Goal: Task Accomplishment & Management: Manage account settings

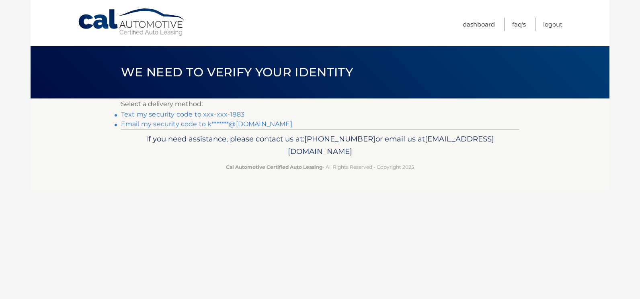
click at [230, 115] on link "Text my security code to xxx-xxx-1883" at bounding box center [182, 115] width 123 height 8
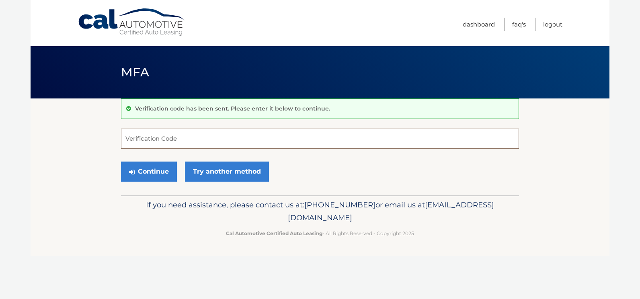
click at [223, 136] on input "Verification Code" at bounding box center [320, 139] width 398 height 20
type input "233648"
click at [163, 170] on button "Continue" at bounding box center [149, 172] width 56 height 20
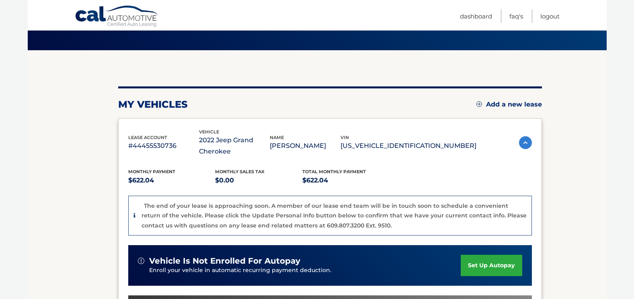
scroll to position [249, 0]
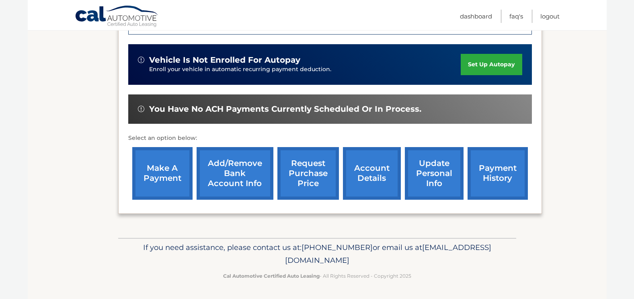
click at [377, 182] on link "account details" at bounding box center [372, 173] width 58 height 53
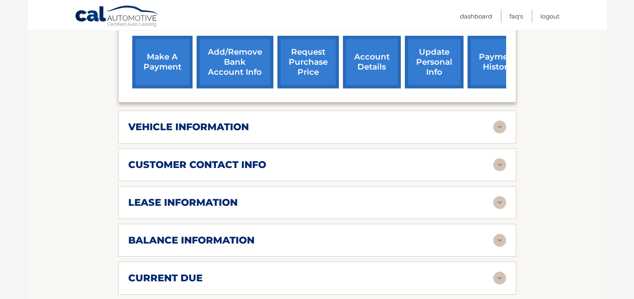
scroll to position [402, 0]
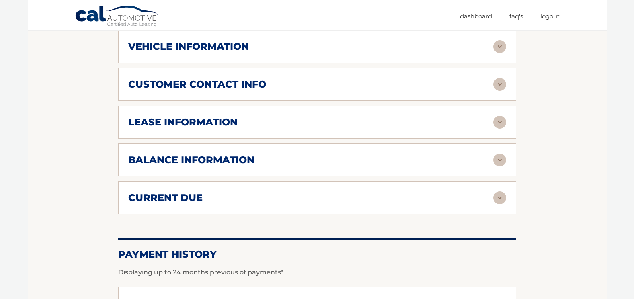
click at [501, 119] on img at bounding box center [499, 122] width 13 height 13
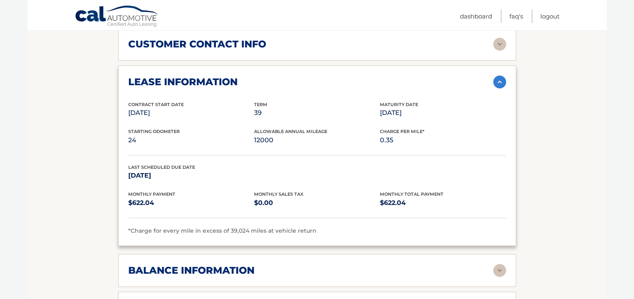
scroll to position [563, 0]
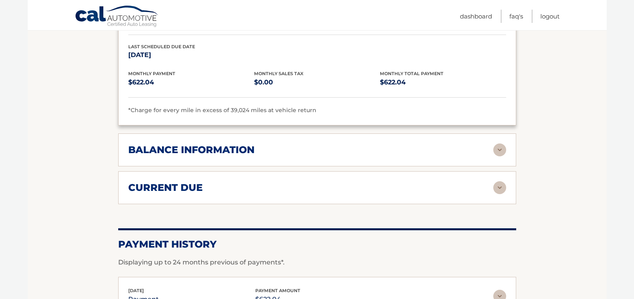
click at [490, 154] on div "balance information" at bounding box center [310, 150] width 365 height 12
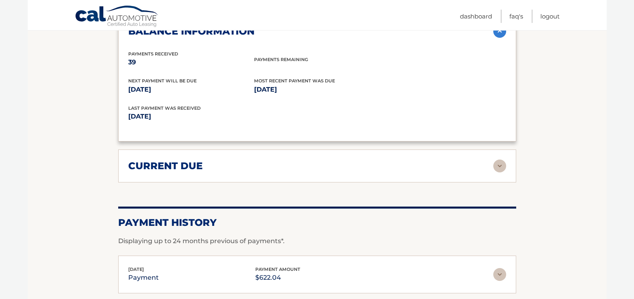
scroll to position [683, 0]
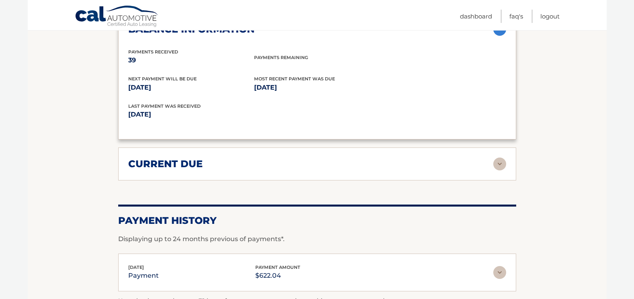
click at [493, 158] on img at bounding box center [499, 164] width 13 height 13
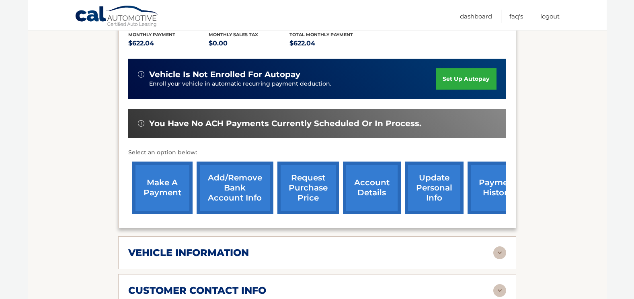
scroll to position [276, 0]
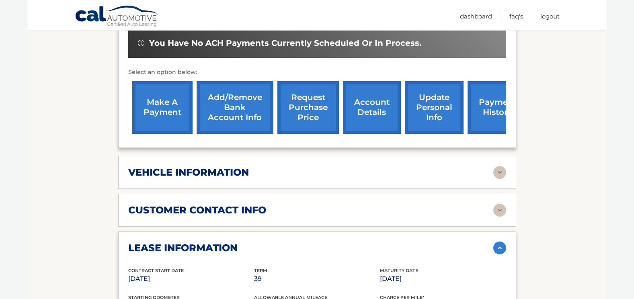
click at [480, 178] on div "vehicle information" at bounding box center [317, 172] width 378 height 13
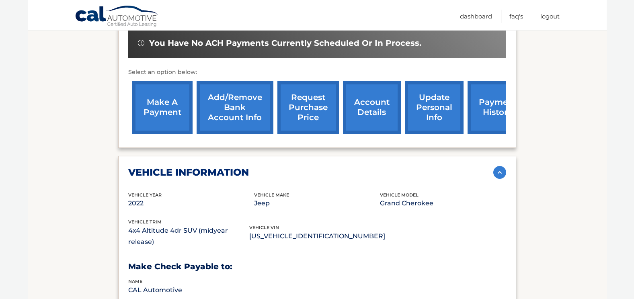
click at [498, 173] on img at bounding box center [499, 172] width 13 height 13
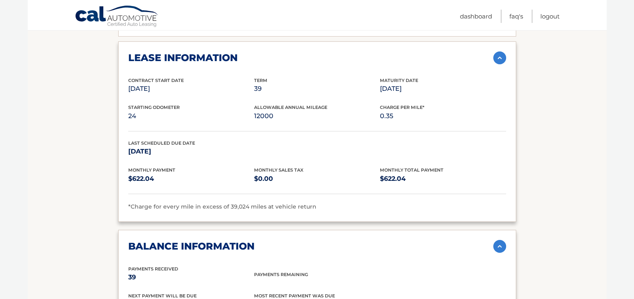
scroll to position [450, 0]
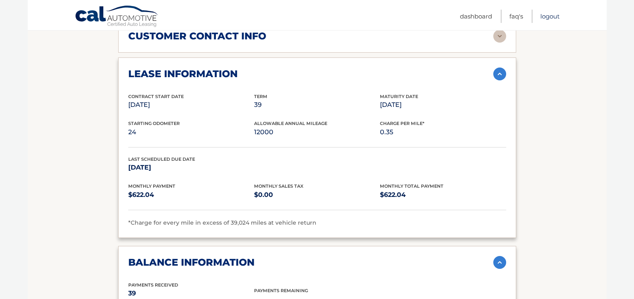
click at [551, 16] on link "Logout" at bounding box center [549, 16] width 19 height 13
